Goal: Find specific page/section: Find specific page/section

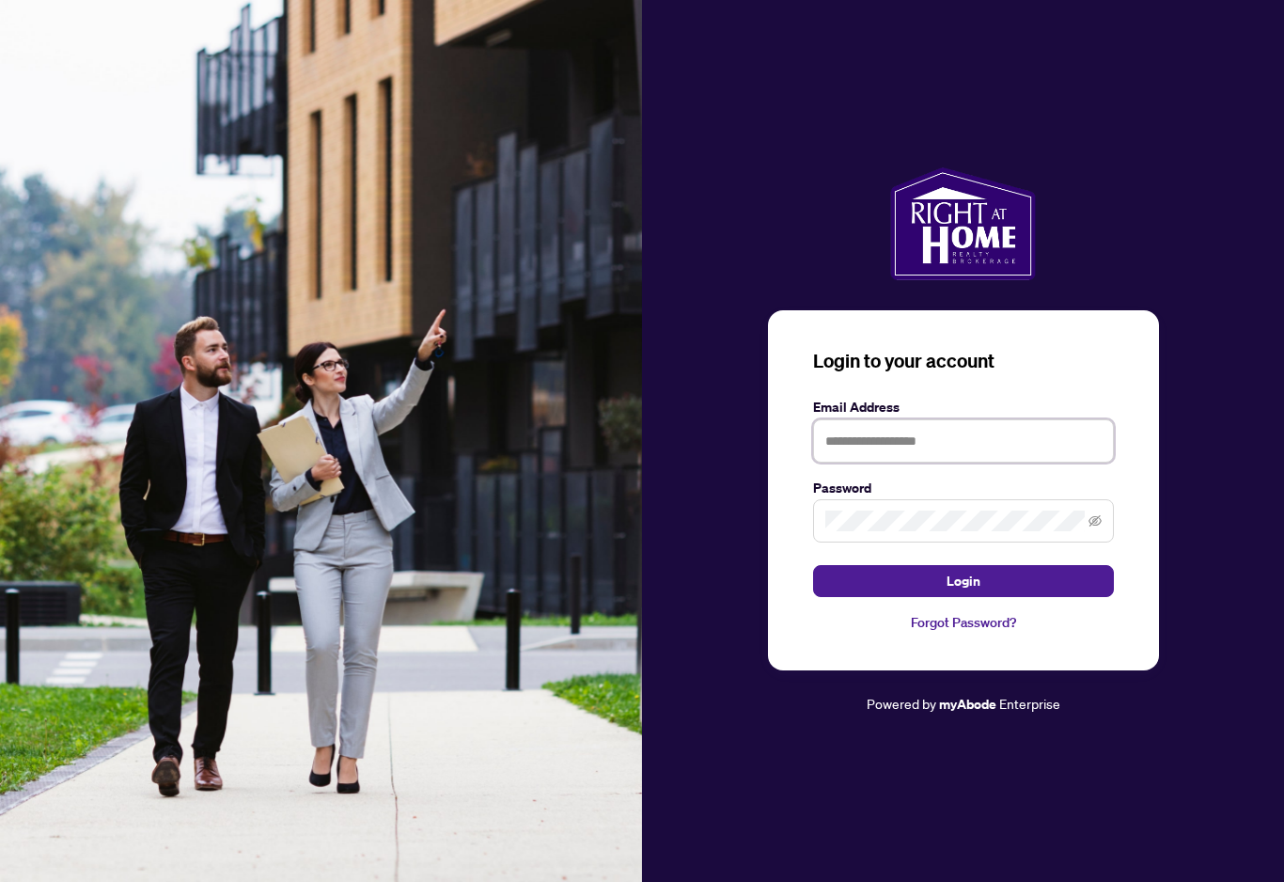
click at [887, 457] on input "text" at bounding box center [963, 440] width 301 height 43
type input "**********"
click at [963, 594] on button "Login" at bounding box center [963, 581] width 301 height 32
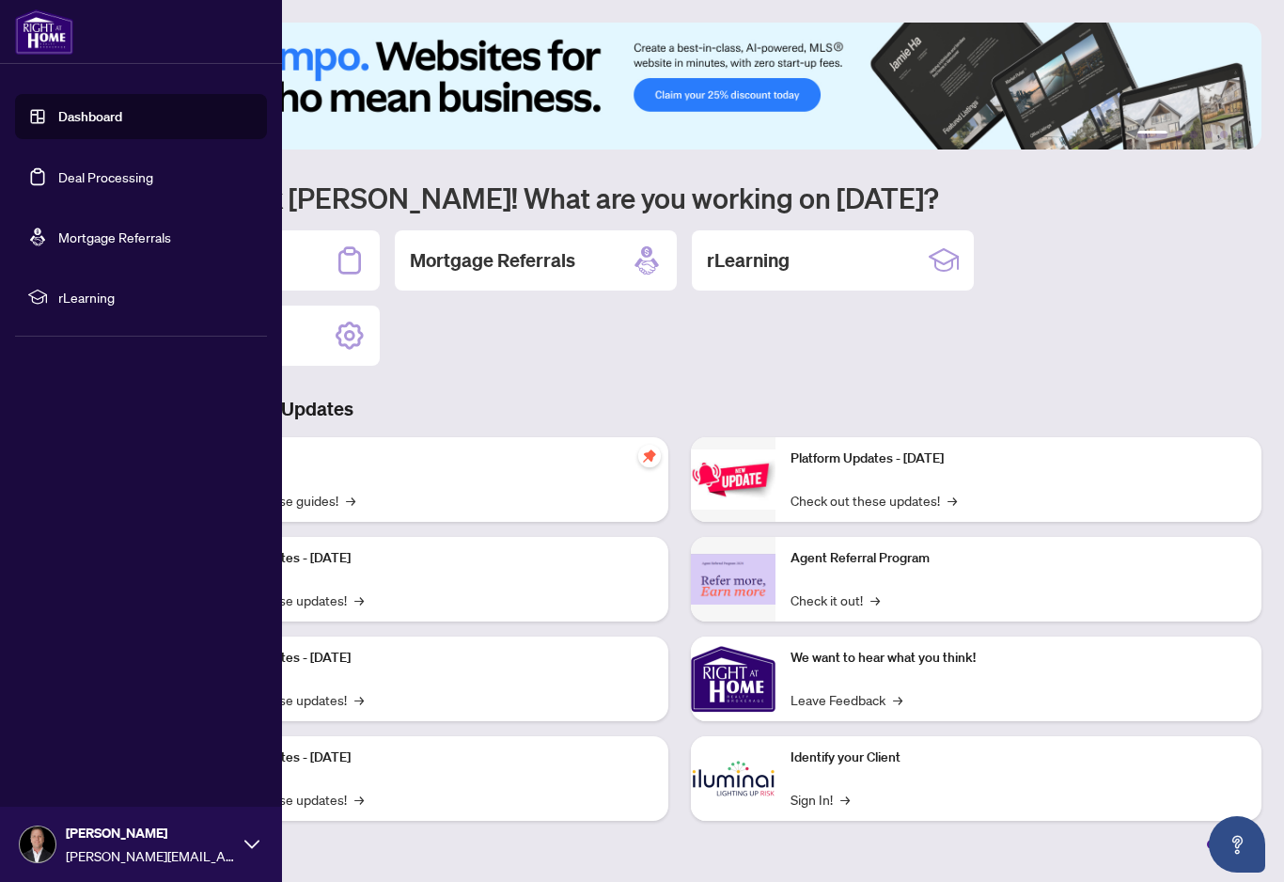
click at [58, 181] on link "Deal Processing" at bounding box center [105, 176] width 95 height 17
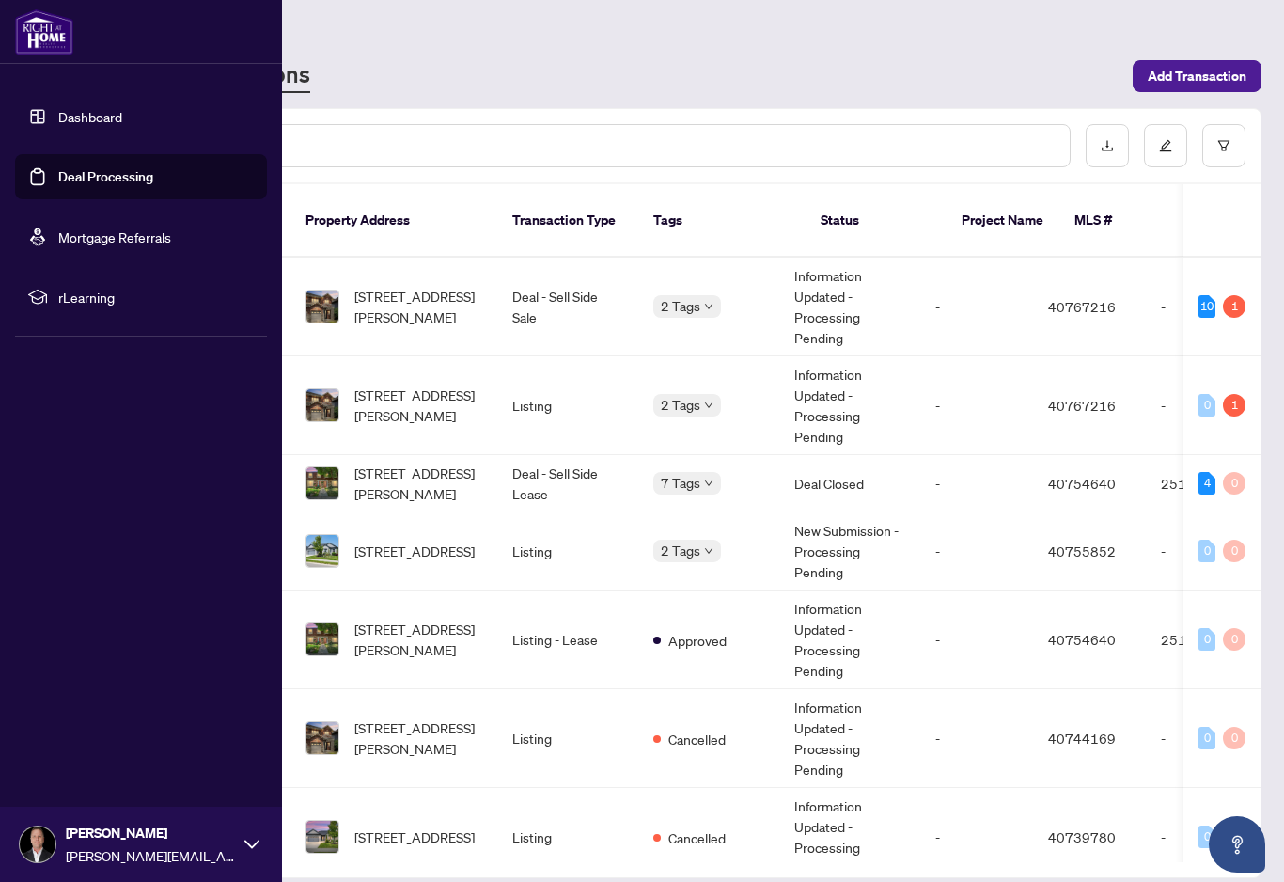
click at [362, 464] on span "[STREET_ADDRESS][PERSON_NAME]" at bounding box center [418, 483] width 128 height 41
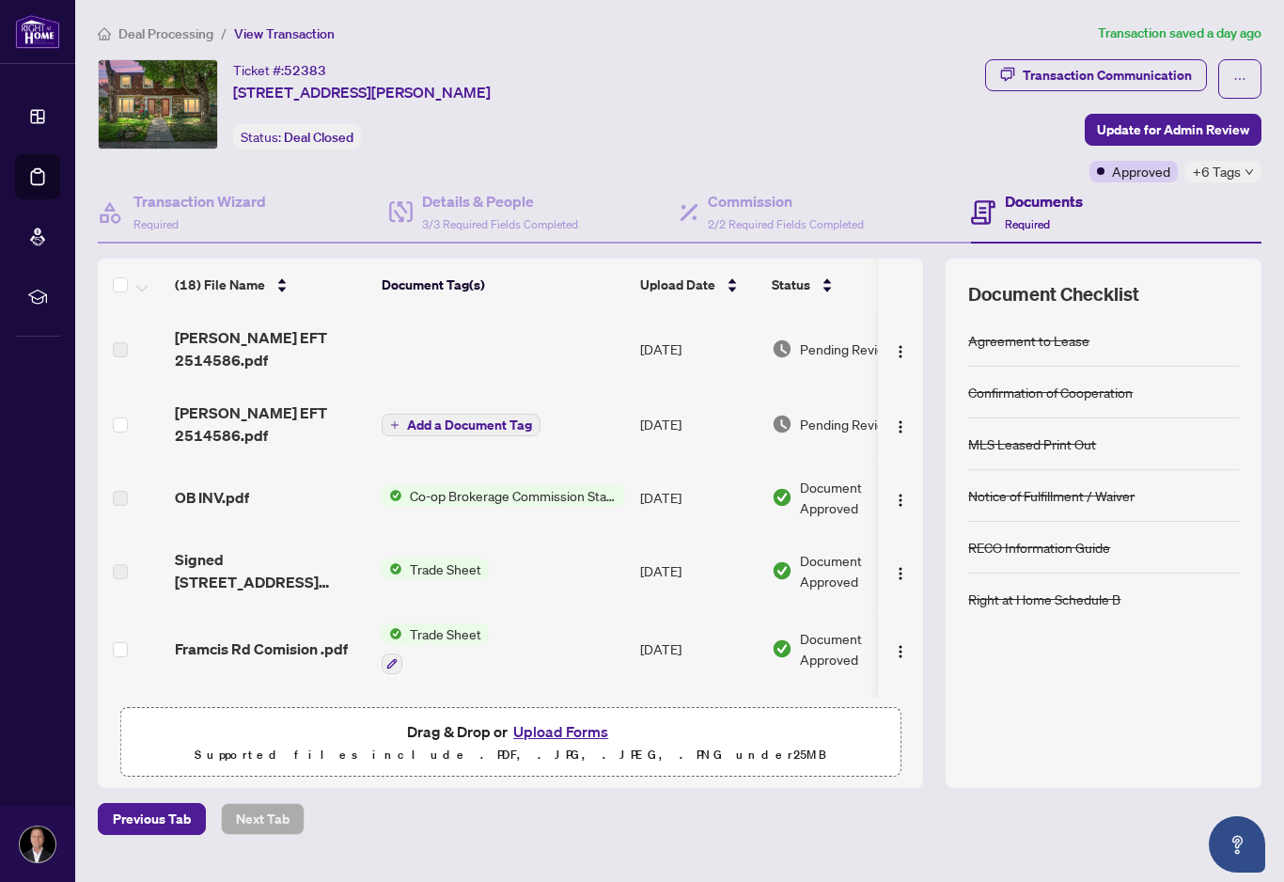
click at [215, 403] on span "[PERSON_NAME] EFT 2514586.pdf" at bounding box center [271, 423] width 192 height 45
